Goal: Task Accomplishment & Management: Complete application form

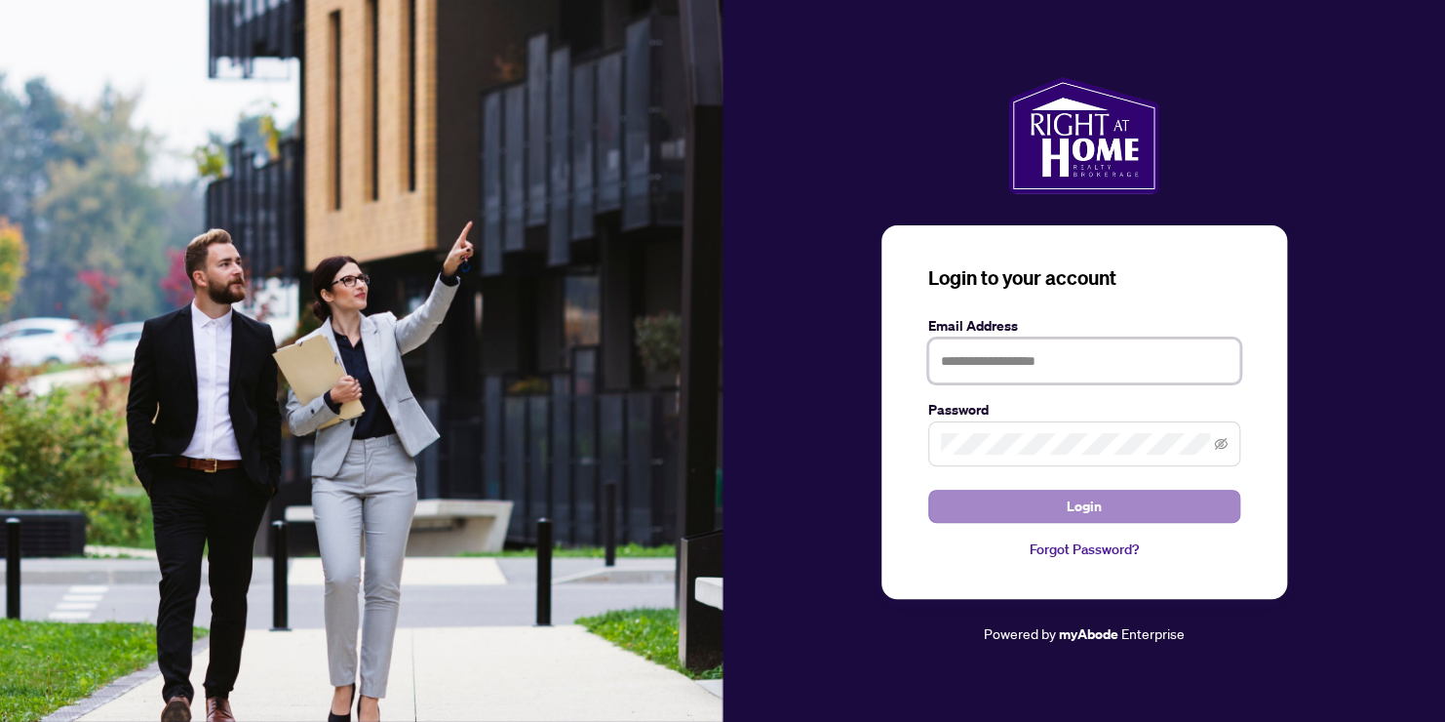
type input "**********"
click at [1086, 511] on span "Login" at bounding box center [1084, 506] width 35 height 31
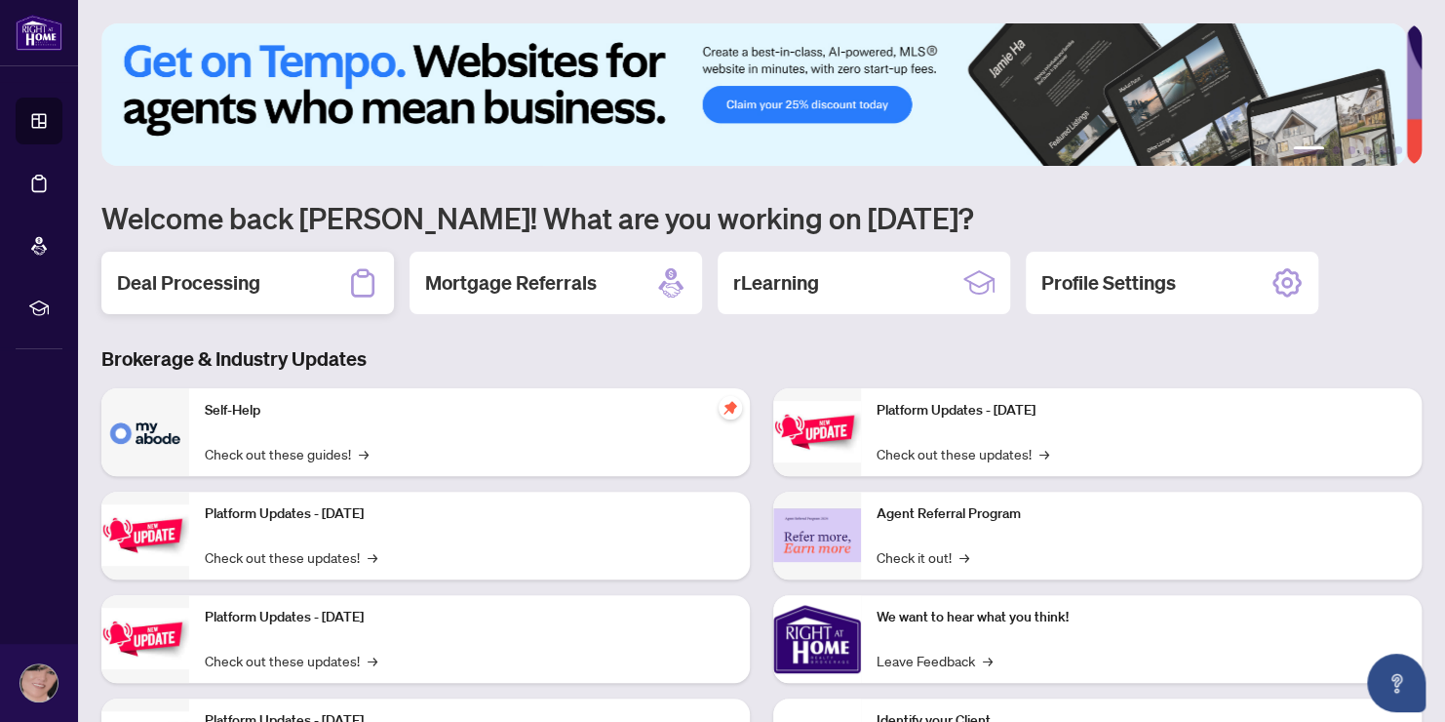
click at [232, 277] on h2 "Deal Processing" at bounding box center [188, 282] width 143 height 27
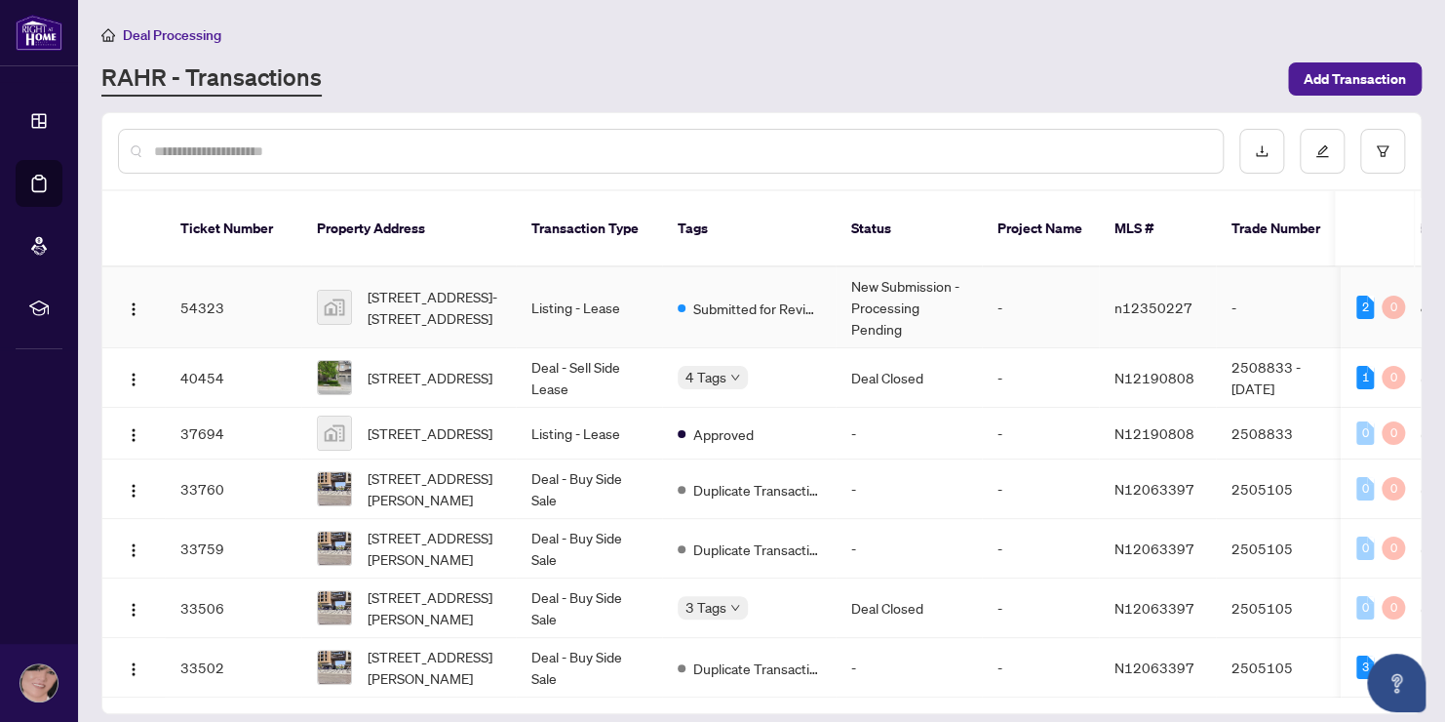
click at [616, 309] on td "Listing - Lease" at bounding box center [589, 307] width 146 height 81
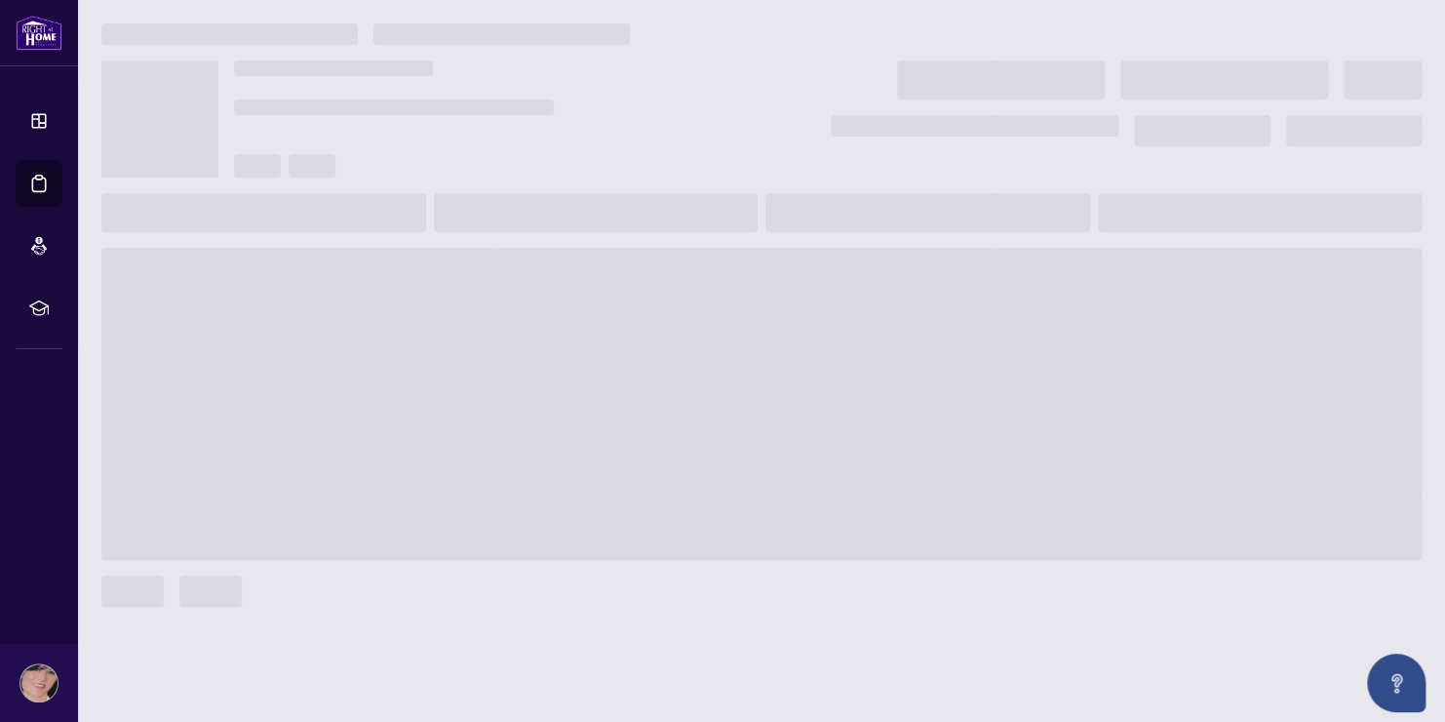
click at [580, 251] on main at bounding box center [761, 361] width 1367 height 722
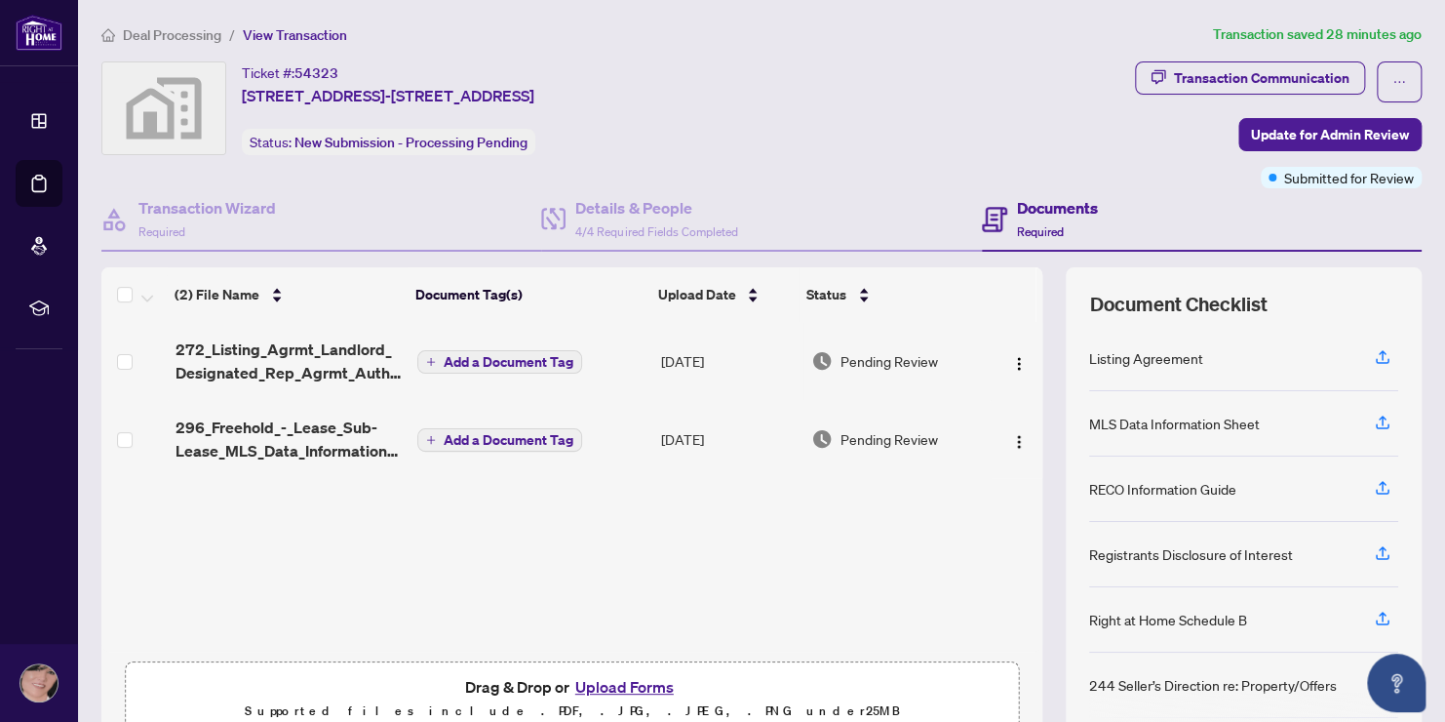
scroll to position [93, 0]
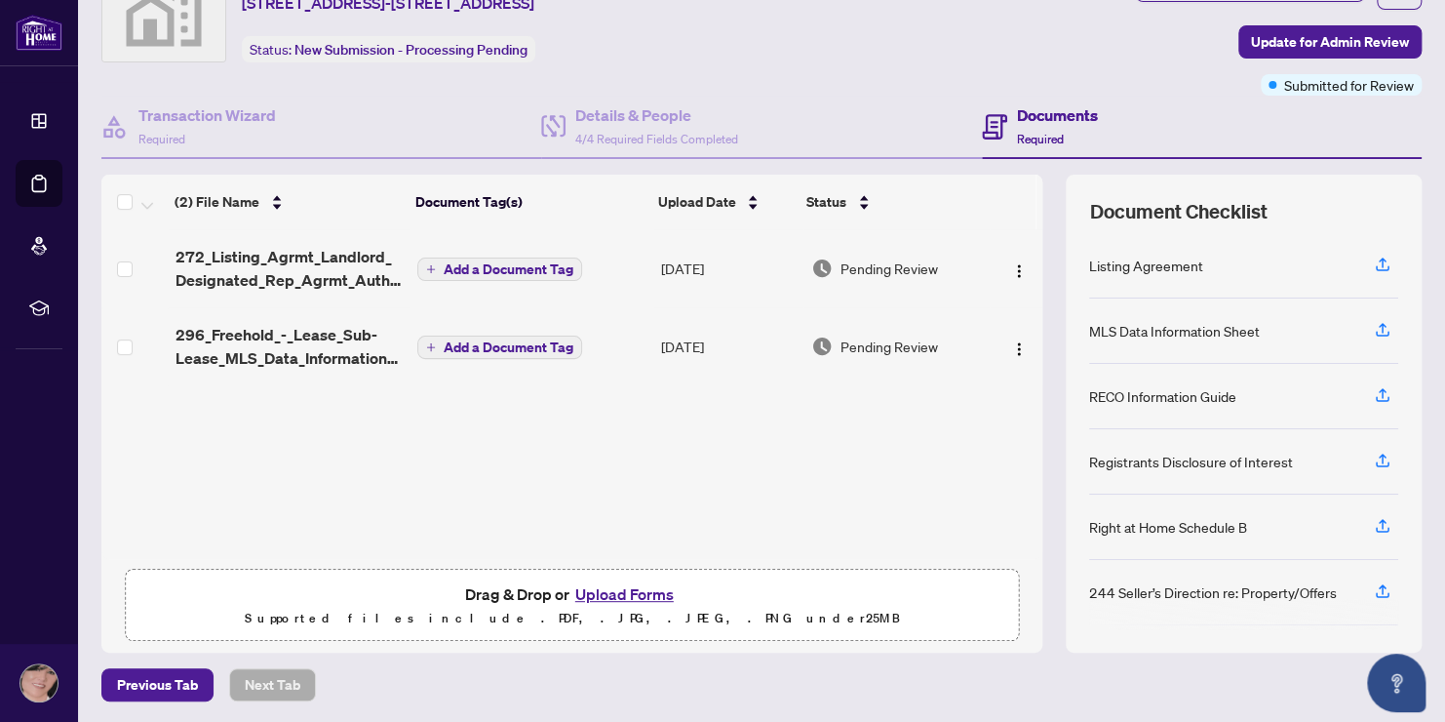
click at [600, 596] on button "Upload Forms" at bounding box center [625, 593] width 110 height 25
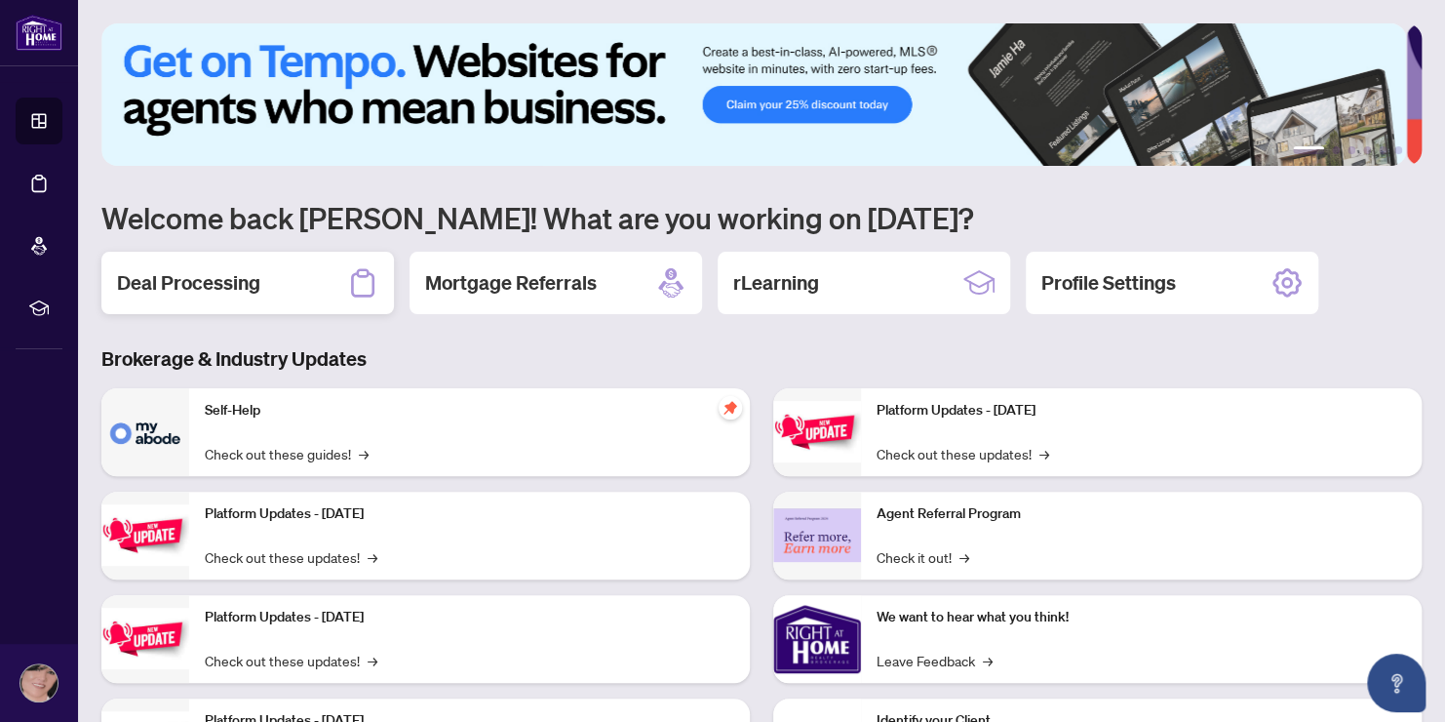
click at [159, 273] on h2 "Deal Processing" at bounding box center [188, 282] width 143 height 27
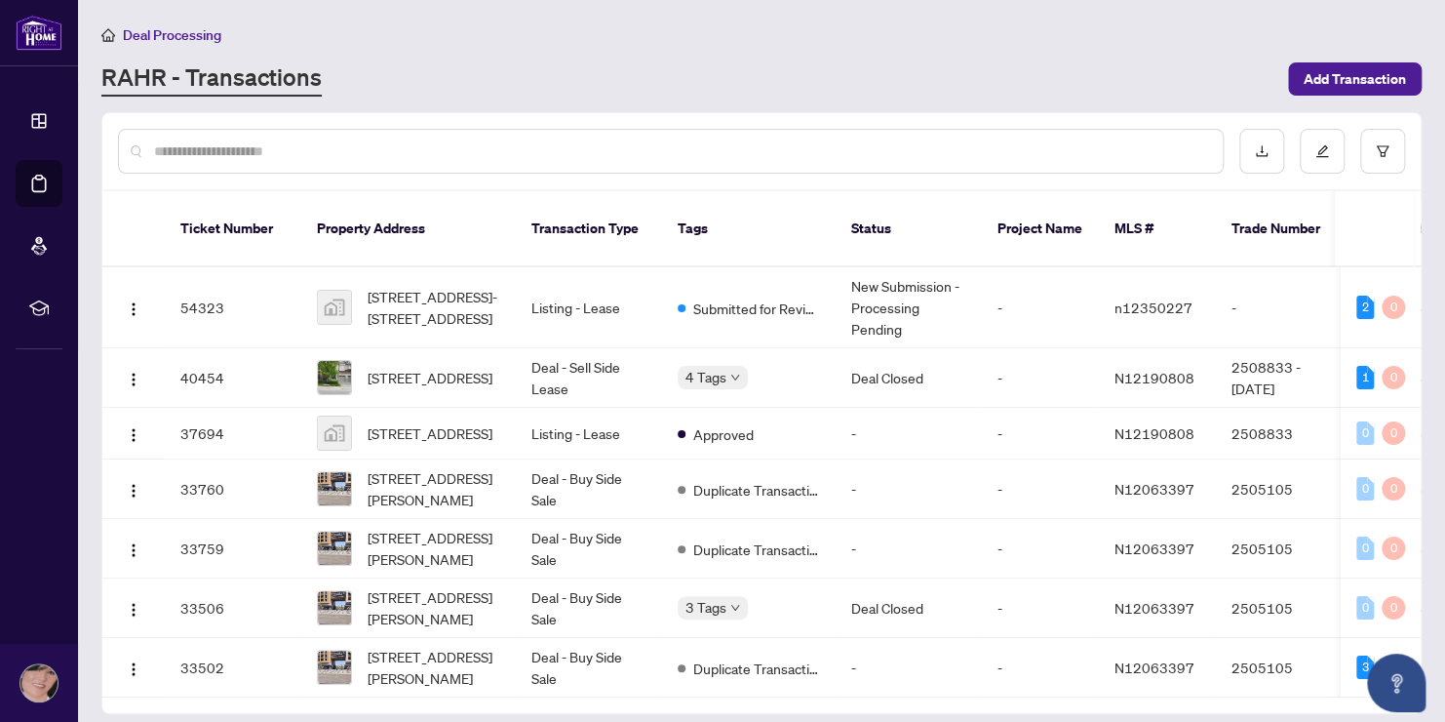
click at [174, 37] on span "Deal Processing" at bounding box center [172, 35] width 99 height 18
click at [441, 287] on span "[STREET_ADDRESS]-[STREET_ADDRESS]" at bounding box center [434, 307] width 133 height 43
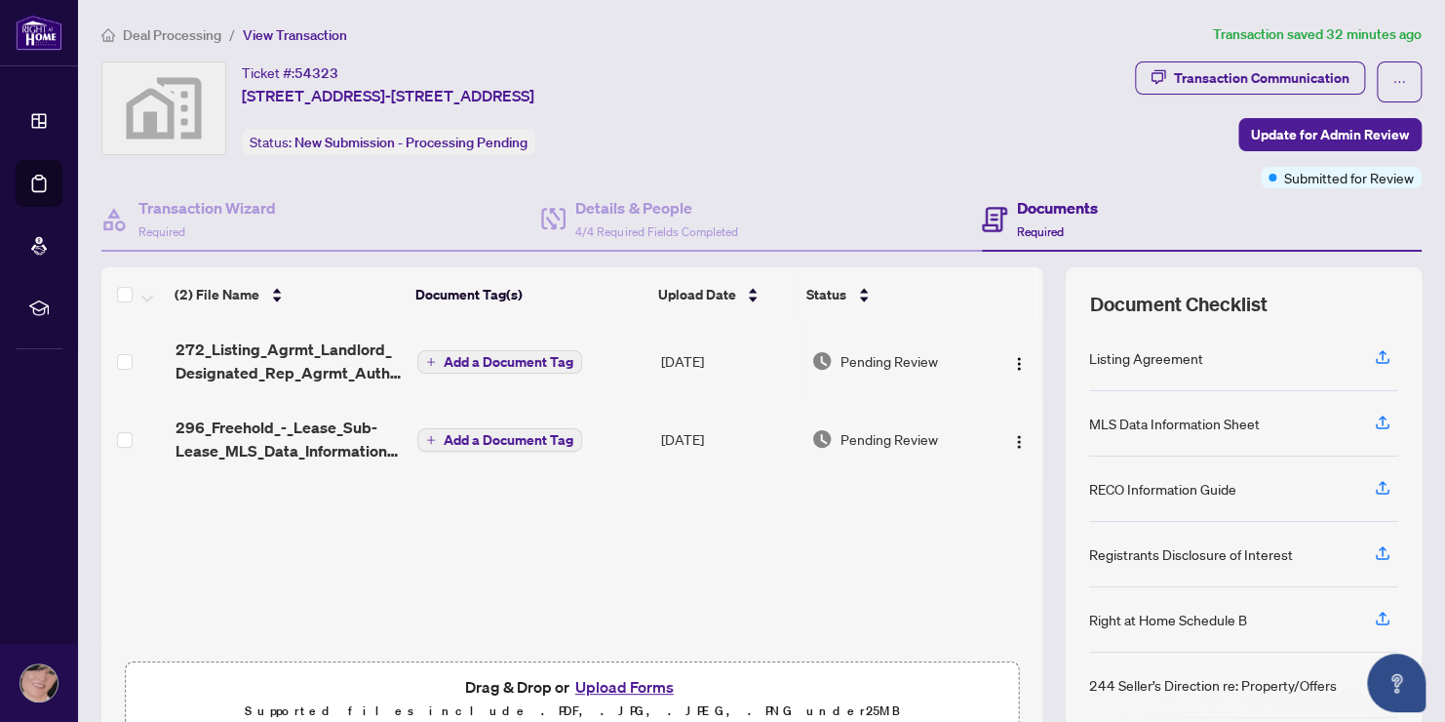
click at [629, 685] on button "Upload Forms" at bounding box center [625, 686] width 110 height 25
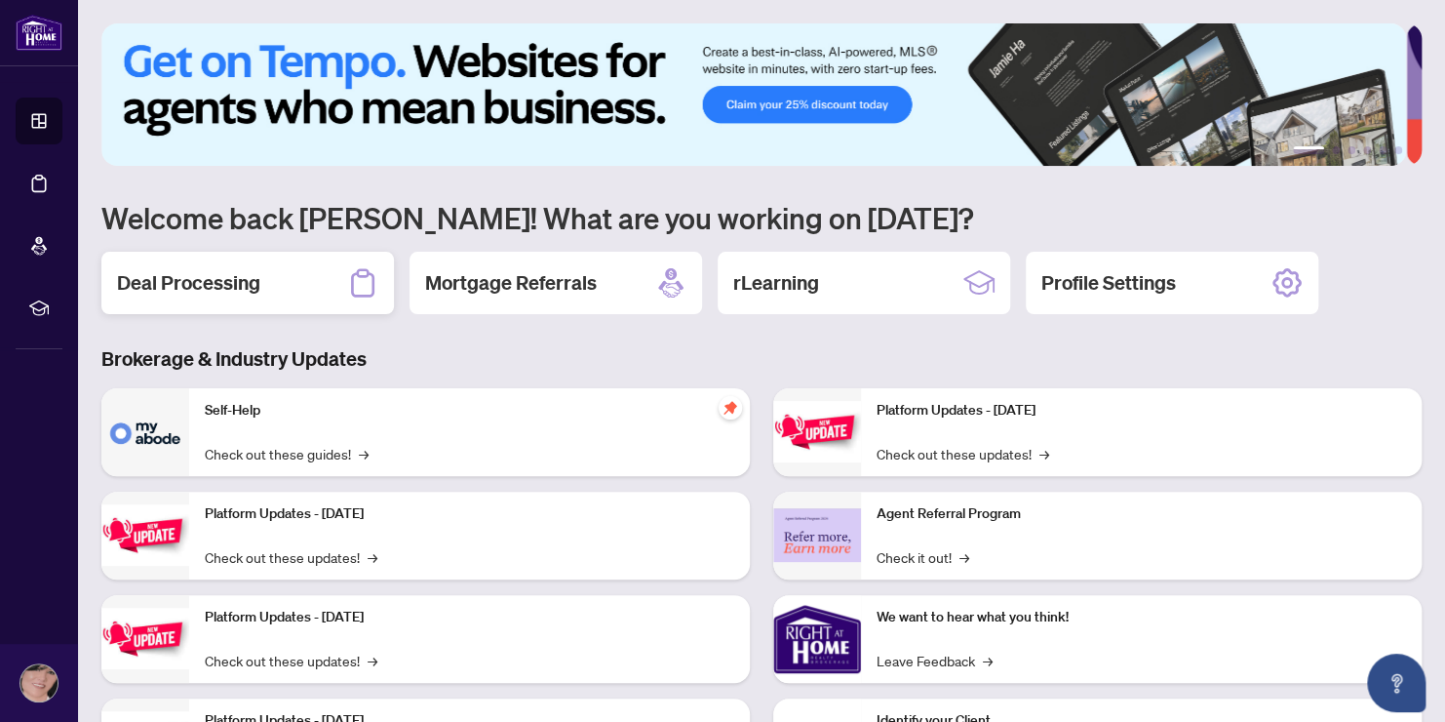
click at [328, 281] on div "Deal Processing" at bounding box center [247, 283] width 293 height 62
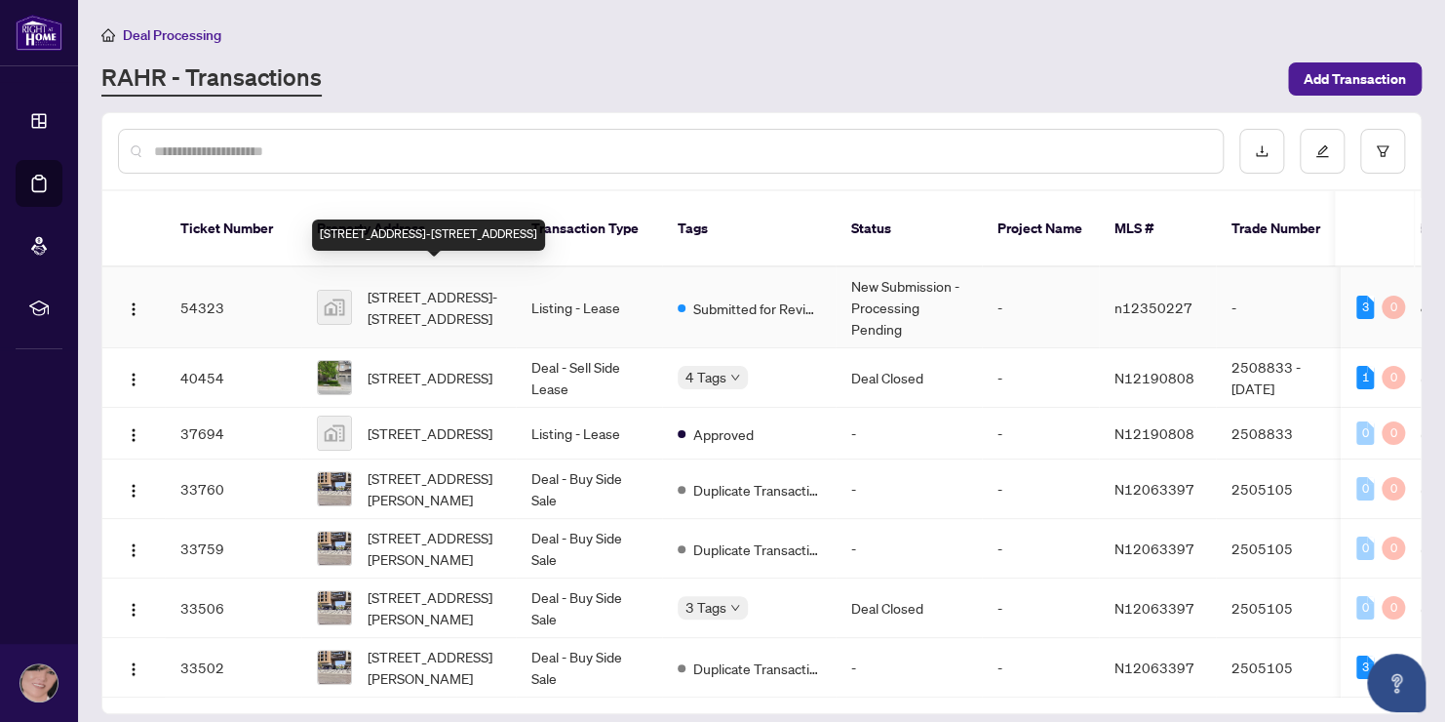
click at [417, 291] on span "[STREET_ADDRESS]-[STREET_ADDRESS]" at bounding box center [434, 307] width 133 height 43
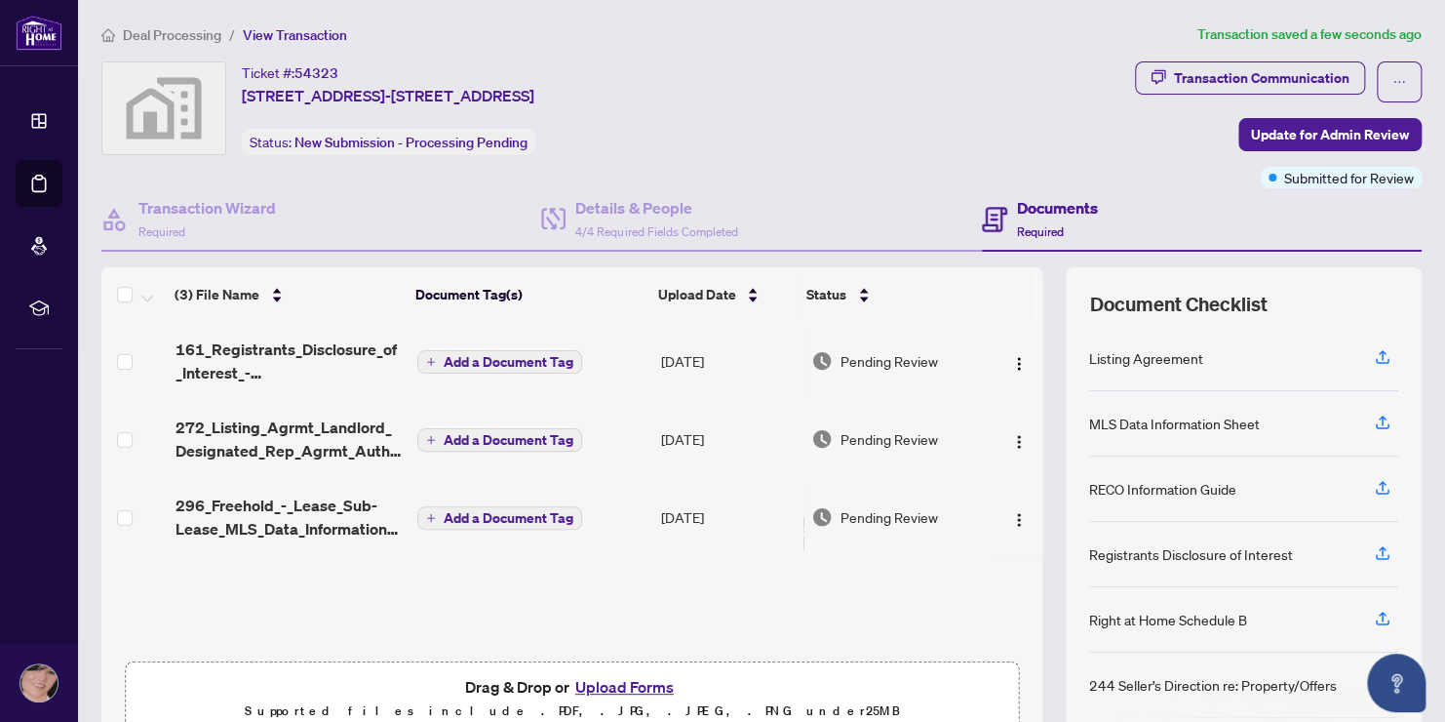
click at [629, 688] on button "Upload Forms" at bounding box center [625, 686] width 110 height 25
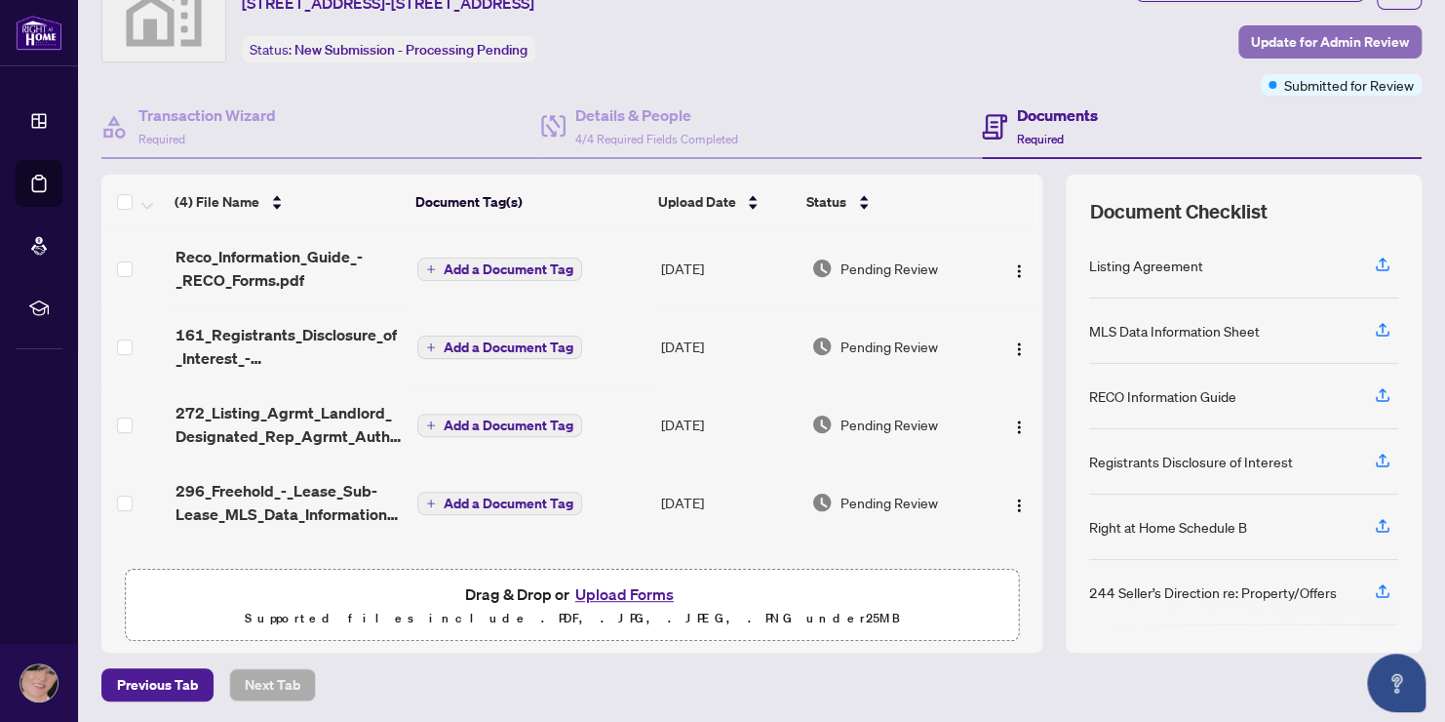
click at [1320, 41] on span "Update for Admin Review" at bounding box center [1330, 41] width 158 height 31
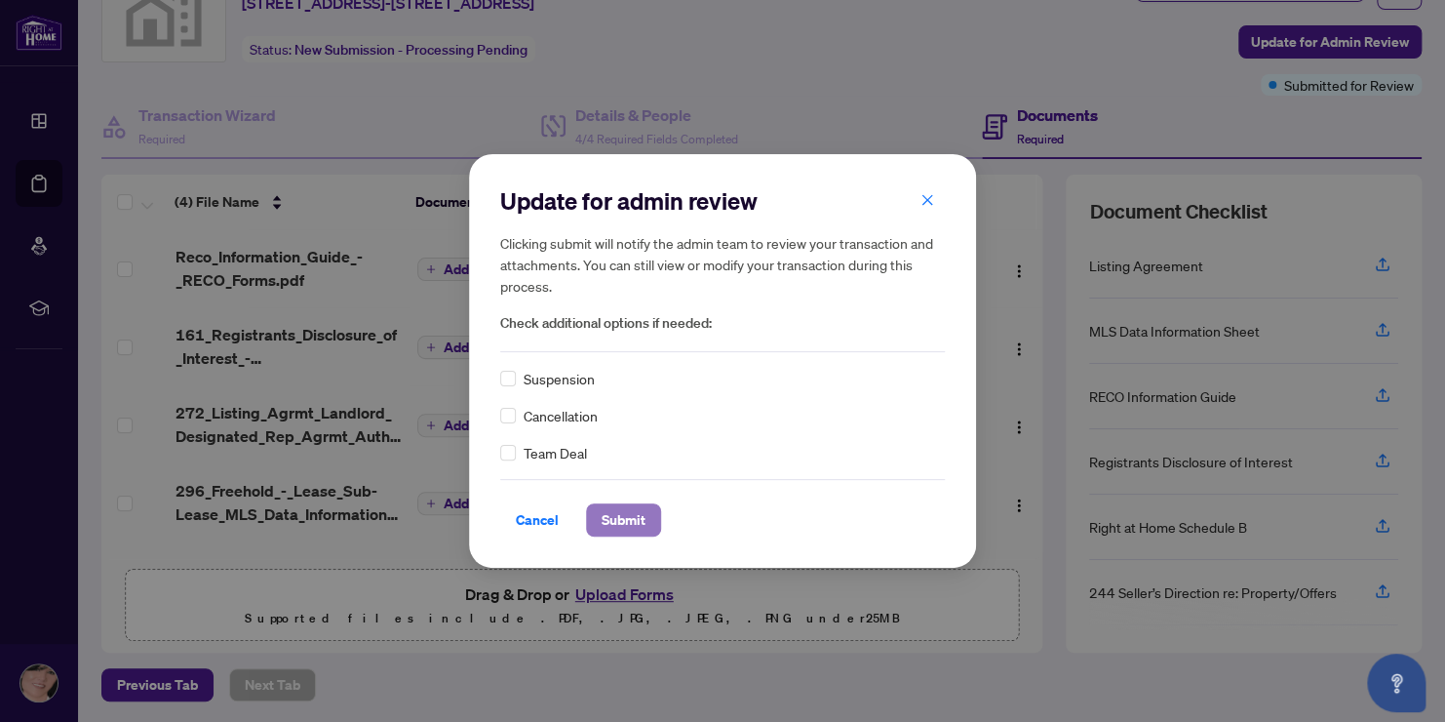
click at [625, 519] on span "Submit" at bounding box center [624, 519] width 44 height 31
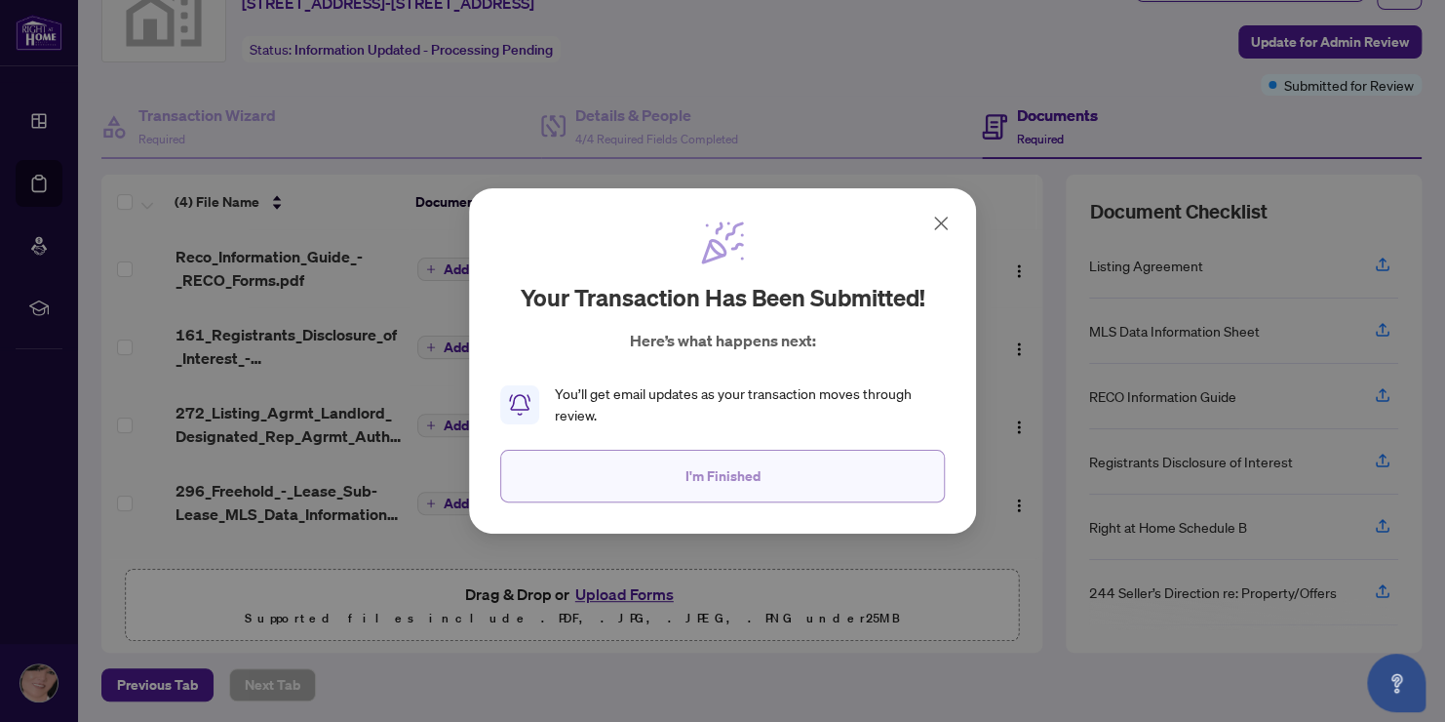
click at [761, 476] on button "I'm Finished" at bounding box center [722, 476] width 445 height 53
